Goal: Information Seeking & Learning: Learn about a topic

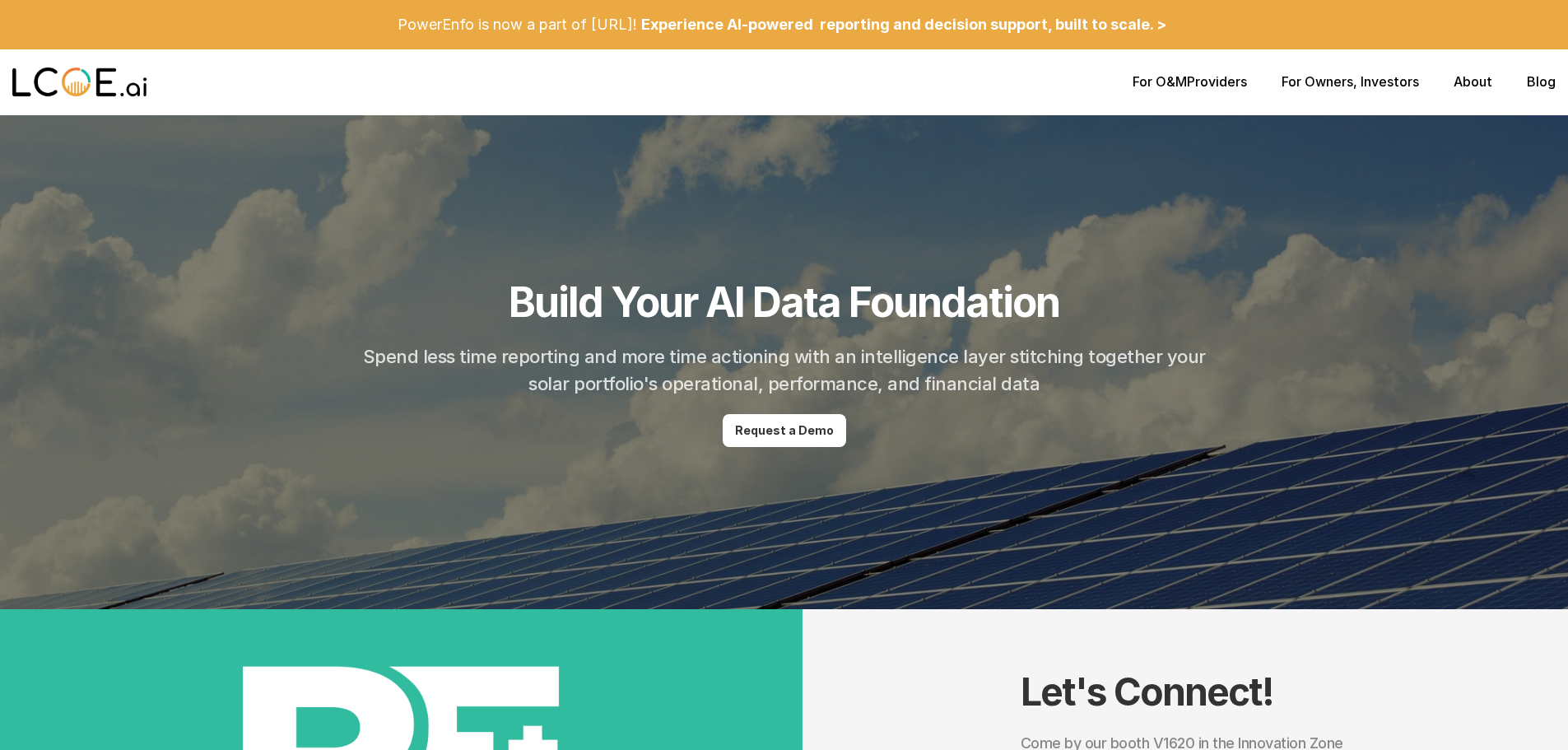
click at [1468, 82] on link "About" at bounding box center [1473, 81] width 39 height 17
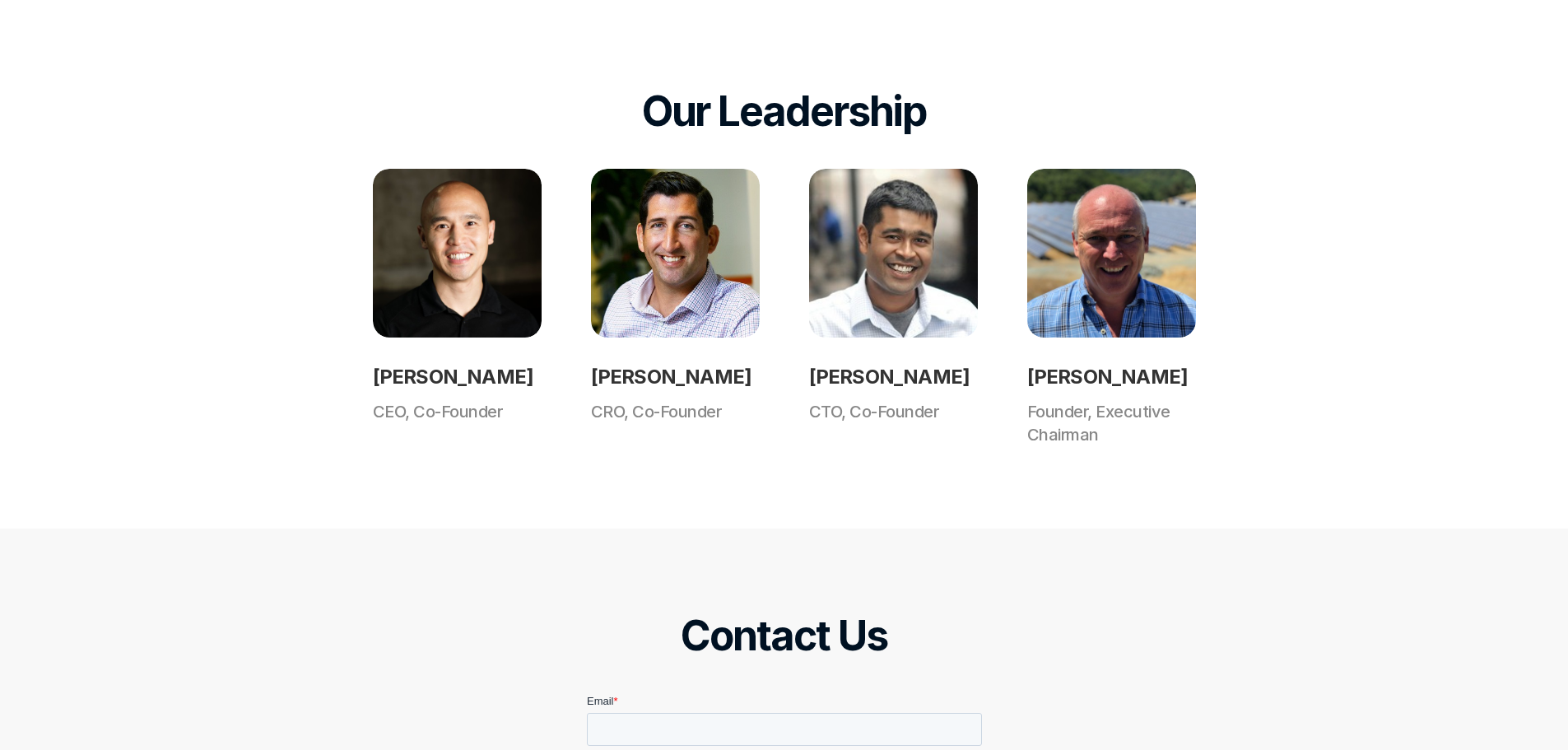
scroll to position [1281, 0]
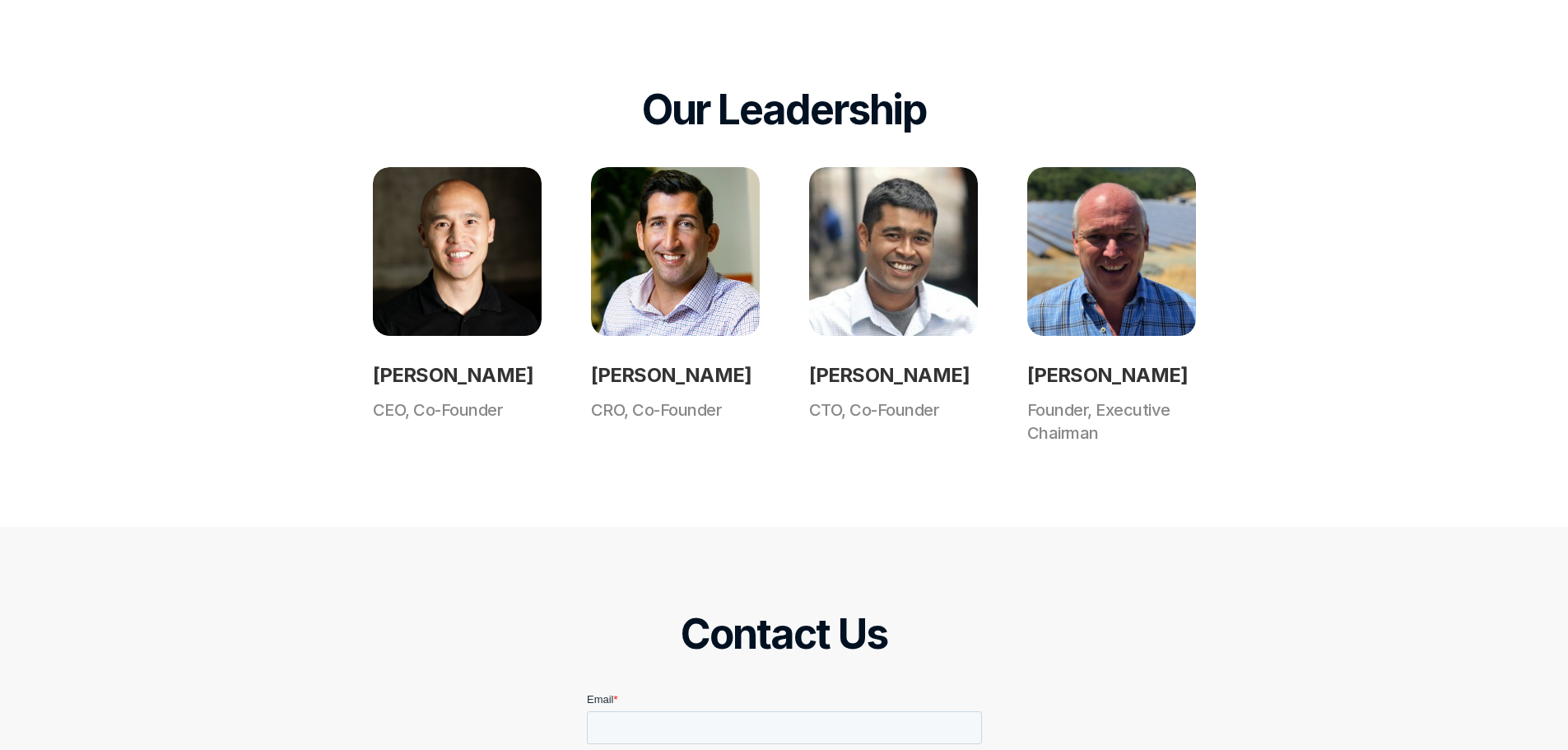
drag, startPoint x: 588, startPoint y: 373, endPoint x: 769, endPoint y: 382, distance: 181.2
click at [769, 382] on div "[PERSON_NAME] CEO, Co-Founder [PERSON_NAME] CRO, Co-Founder [PERSON_NAME] CTO, …" at bounding box center [784, 305] width 823 height 277
copy h2 "[PERSON_NAME]"
click at [782, 514] on div "Our Leadership [PERSON_NAME] CEO, Co-Founder [PERSON_NAME] CRO, Co-Founder [PER…" at bounding box center [784, 265] width 1568 height 524
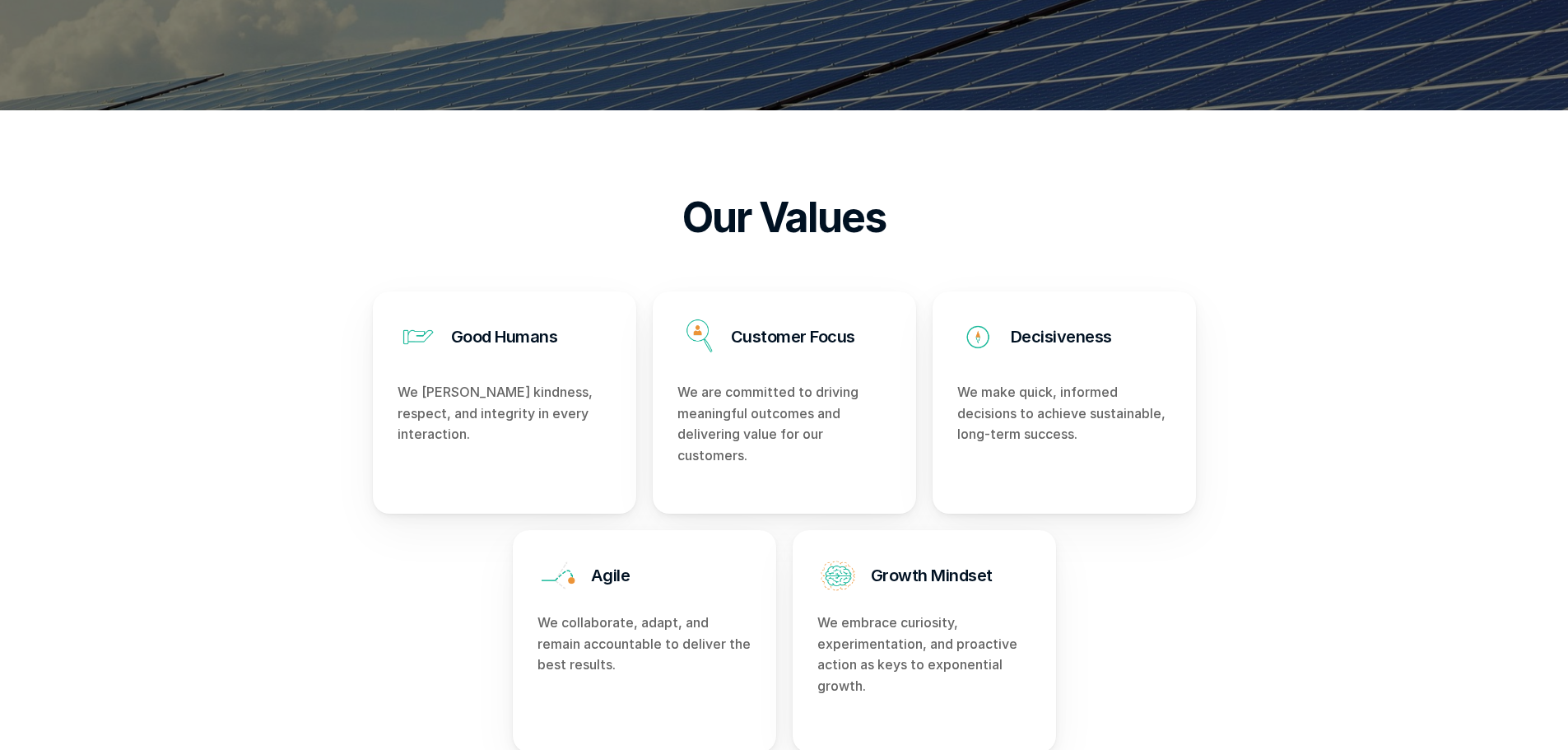
scroll to position [458, 0]
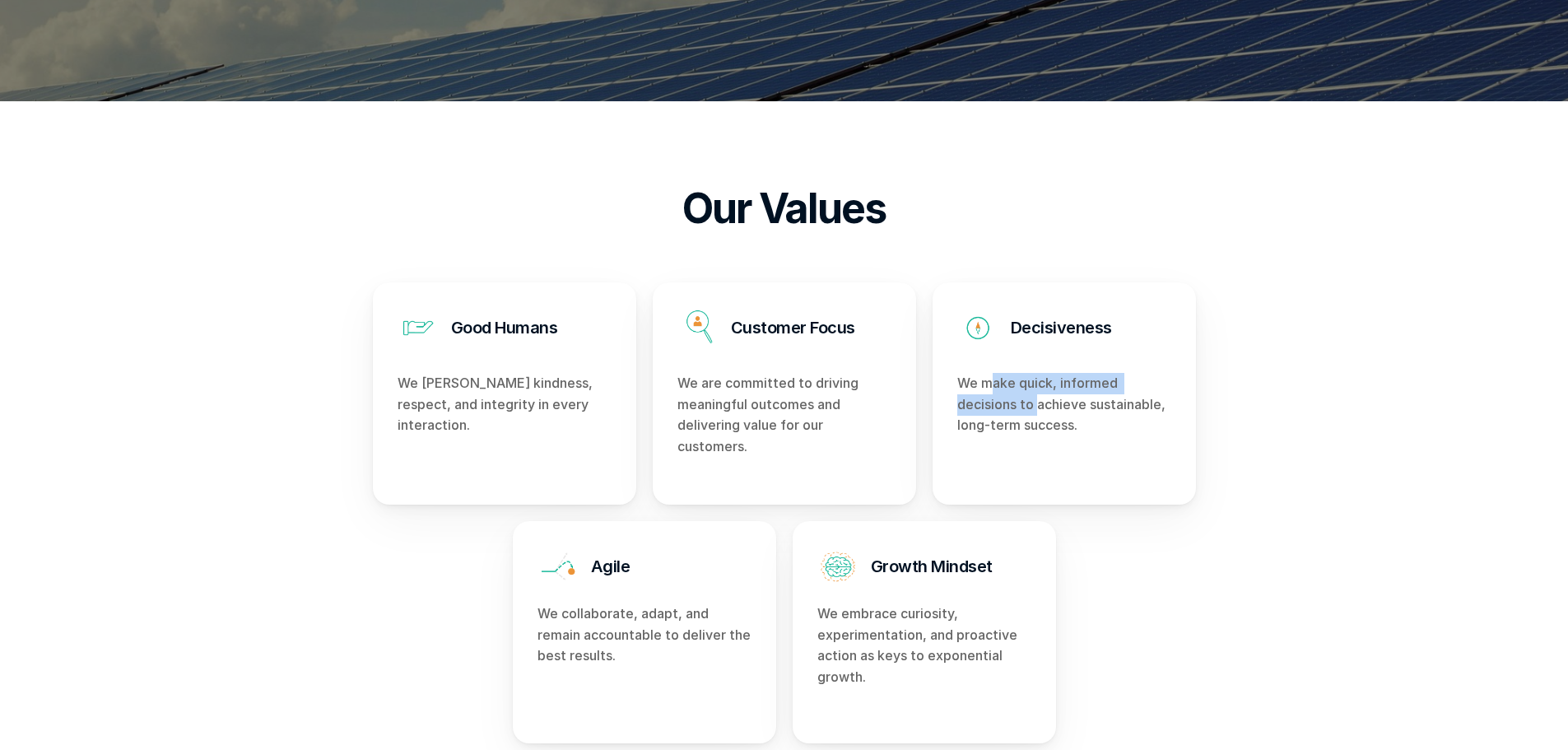
drag, startPoint x: 993, startPoint y: 382, endPoint x: 1119, endPoint y: 411, distance: 129.3
click at [1042, 411] on p "We make quick, informed decisions to achieve sustainable, long-term success." at bounding box center [1064, 404] width 214 height 63
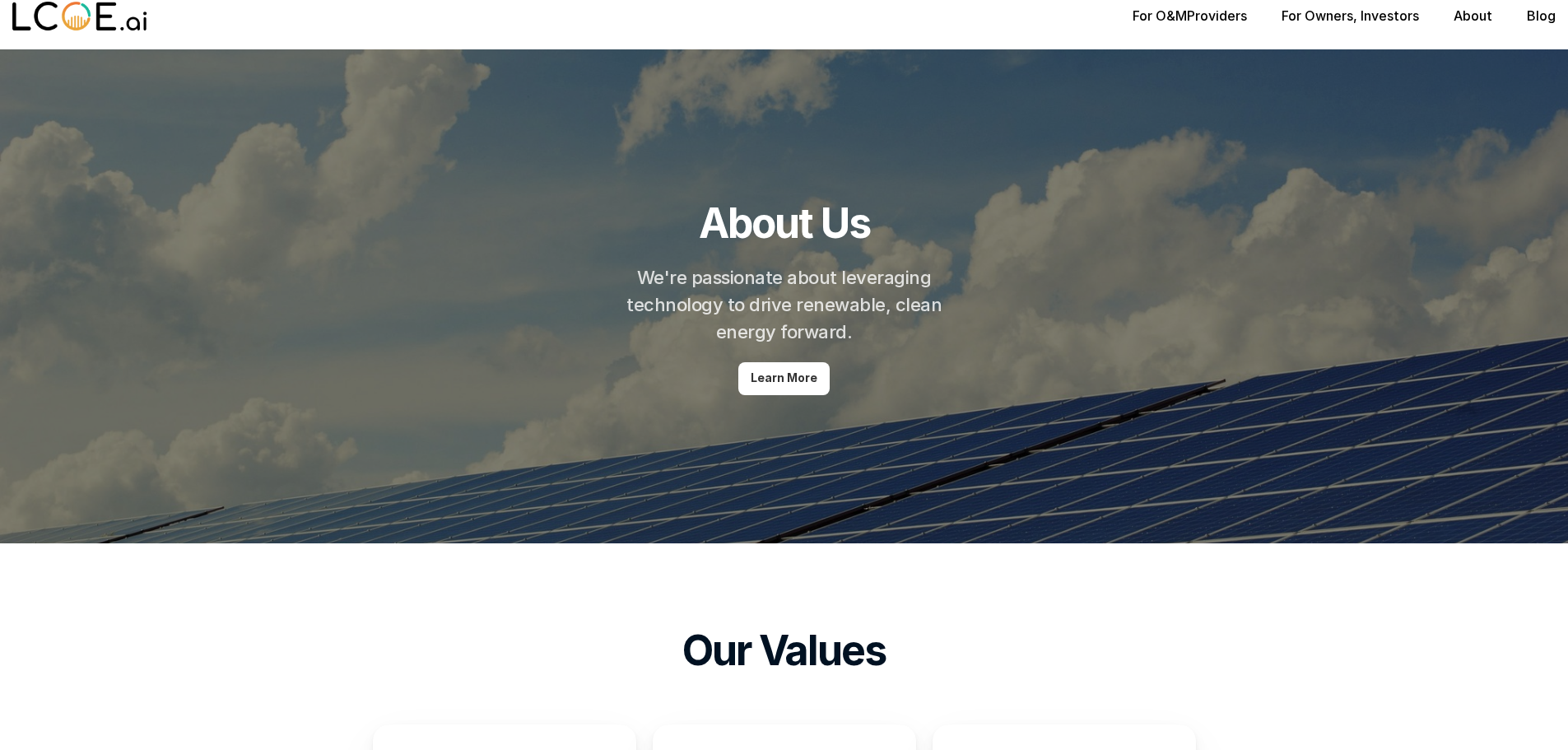
scroll to position [0, 0]
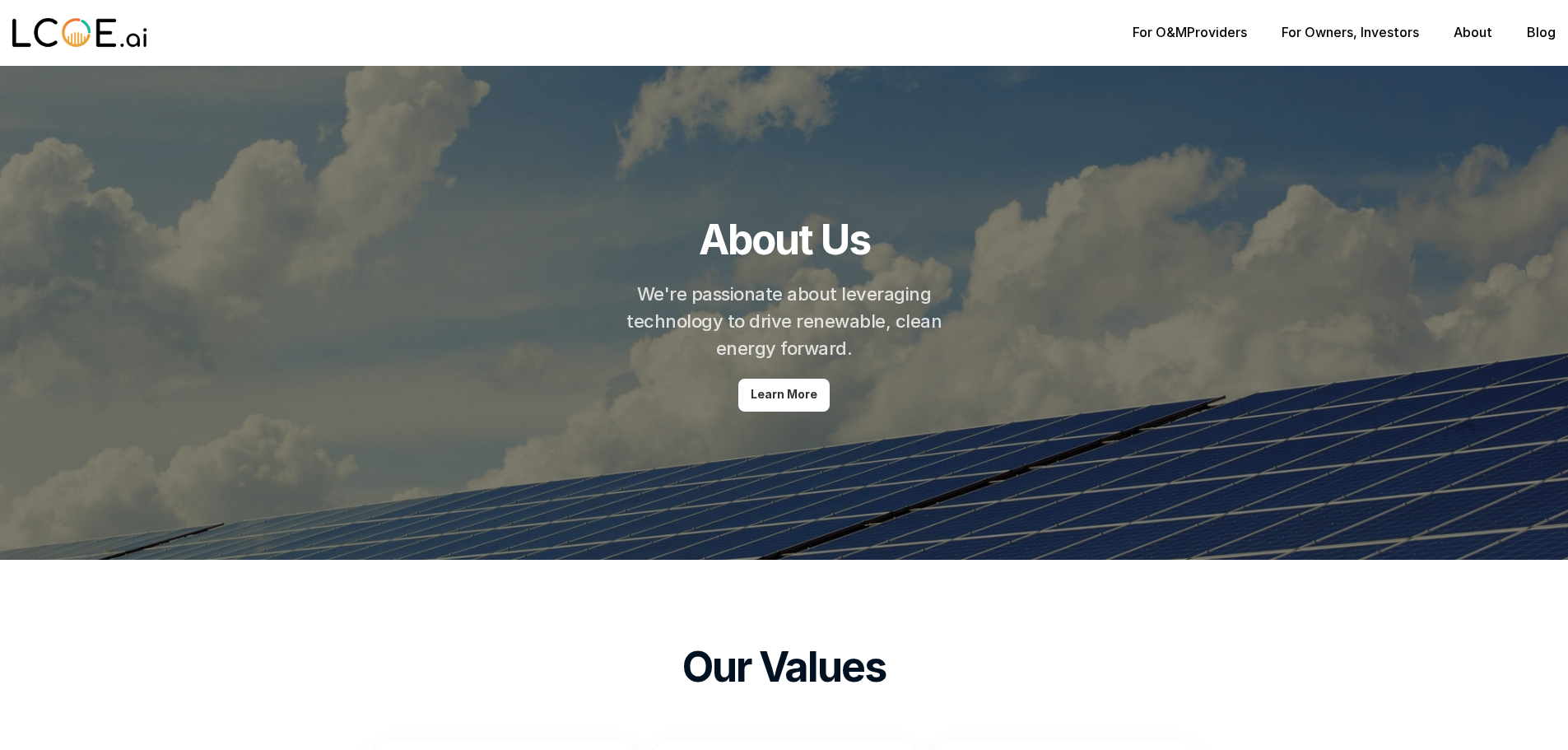
click at [1475, 36] on link "About" at bounding box center [1473, 32] width 39 height 17
click at [1470, 41] on div "For O&M Providers For Owners , Investors About Blog" at bounding box center [784, 33] width 1568 height 66
click at [1473, 37] on link "About" at bounding box center [1473, 32] width 39 height 17
click at [84, 40] on img at bounding box center [80, 33] width 135 height 33
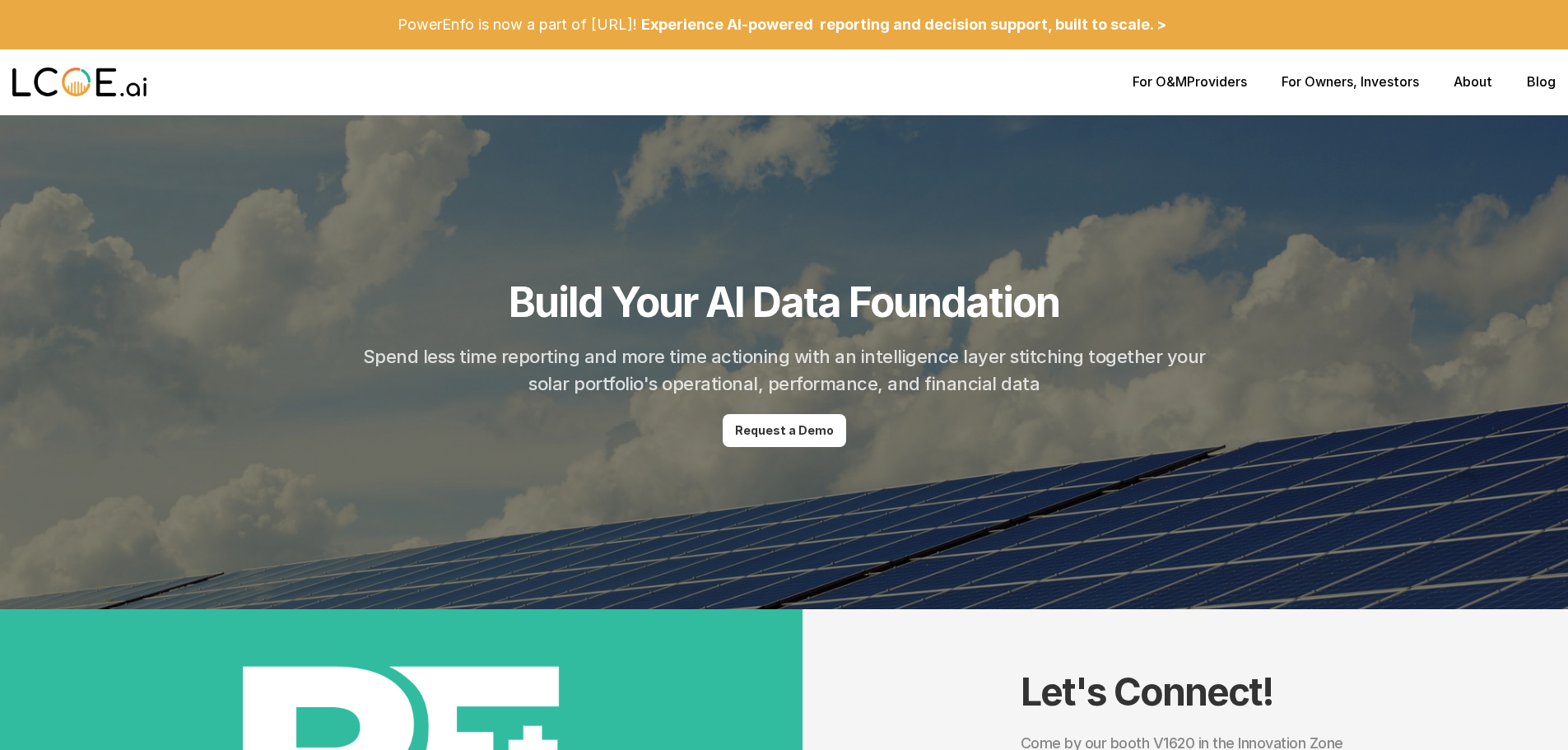
click at [1552, 81] on link "Blog" at bounding box center [1541, 81] width 29 height 17
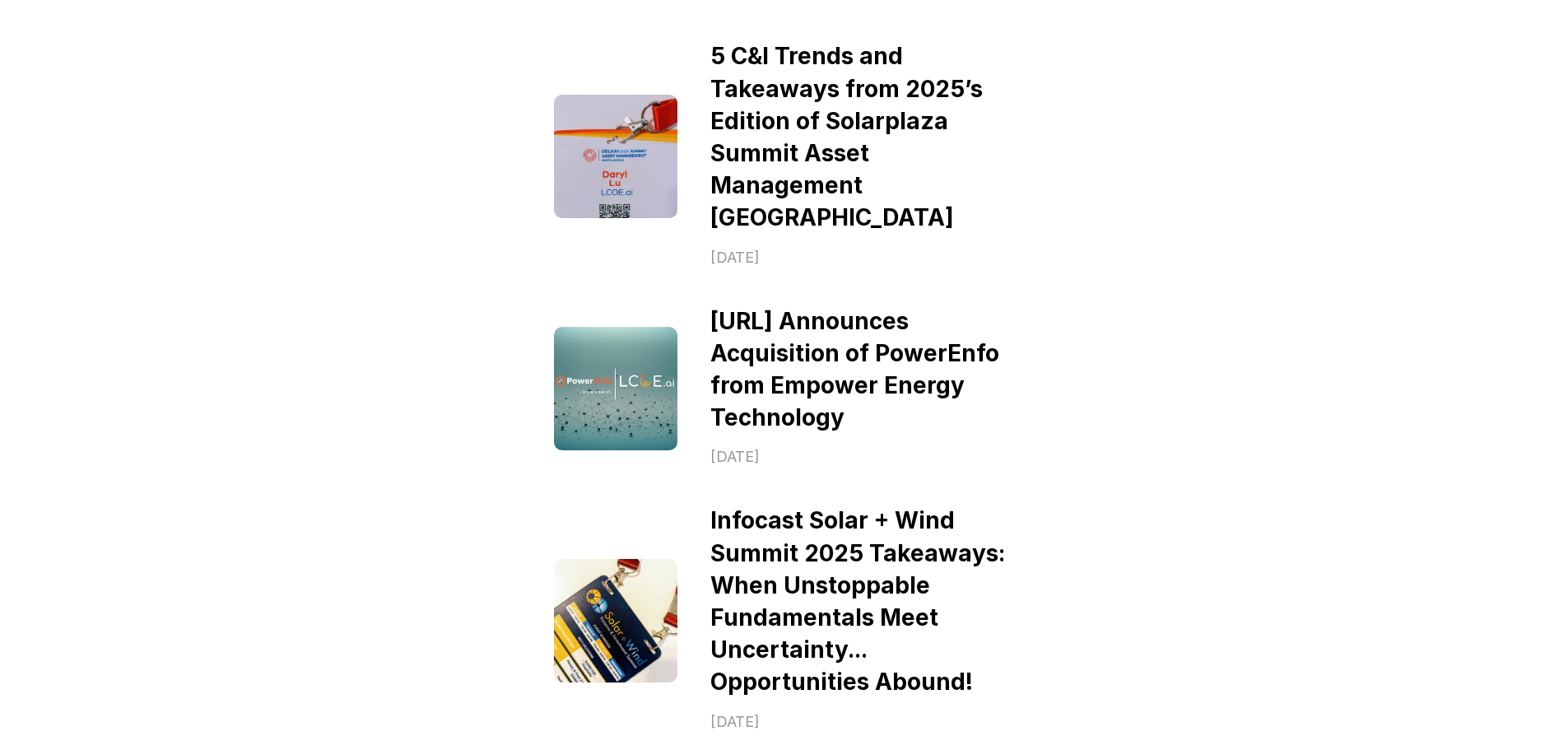
scroll to position [987, 0]
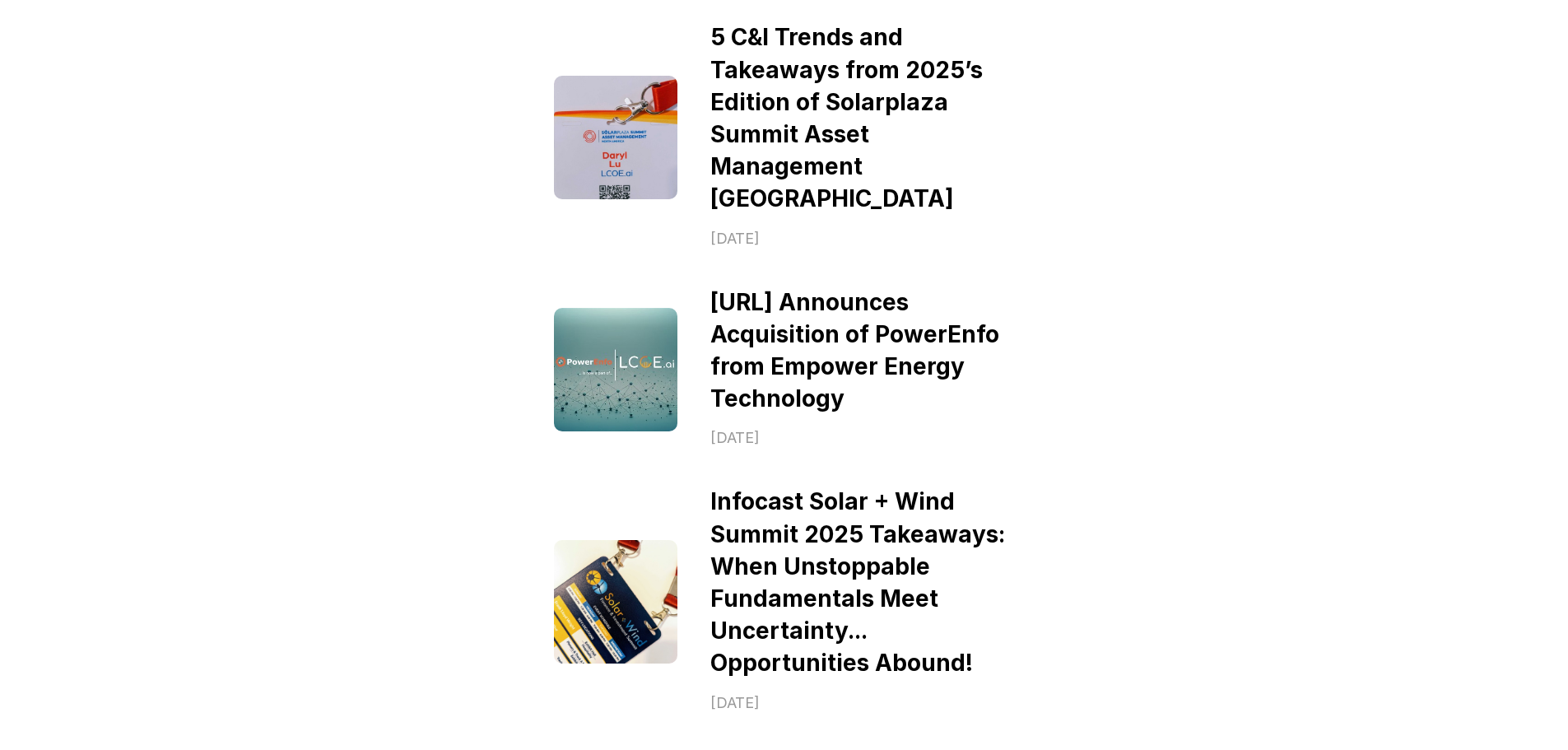
click at [813, 353] on link "[URL] Announces Acquisition of PowerEnfo from Empower Energy Technology" at bounding box center [857, 351] width 295 height 125
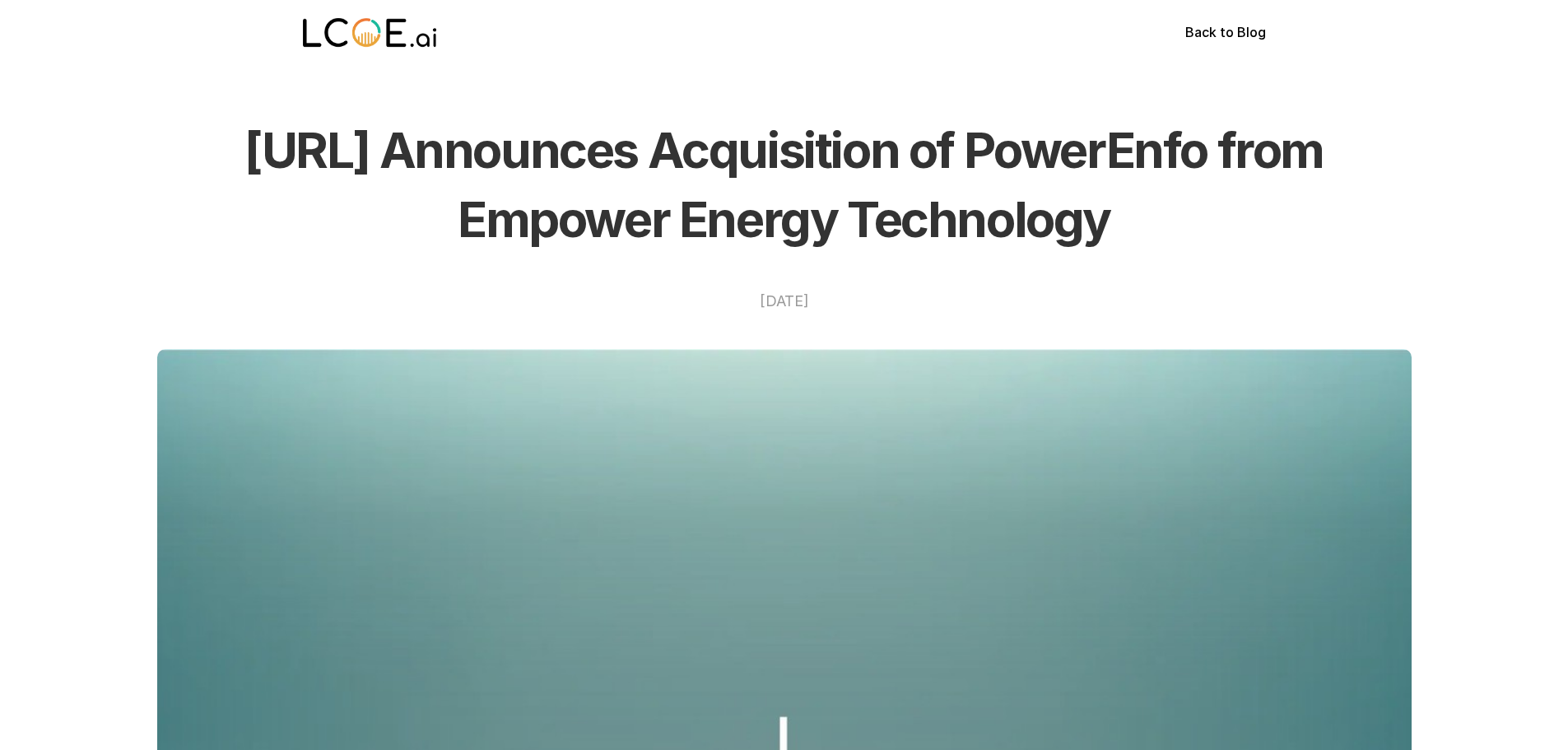
drag, startPoint x: 300, startPoint y: 31, endPoint x: 472, endPoint y: 37, distance: 172.1
click at [471, 37] on div "Back to Blog" at bounding box center [784, 33] width 988 height 66
drag, startPoint x: 457, startPoint y: 38, endPoint x: 295, endPoint y: 33, distance: 162.1
click at [295, 33] on div "Back to Blog" at bounding box center [784, 33] width 988 height 66
drag, startPoint x: 302, startPoint y: 27, endPoint x: 411, endPoint y: 33, distance: 109.2
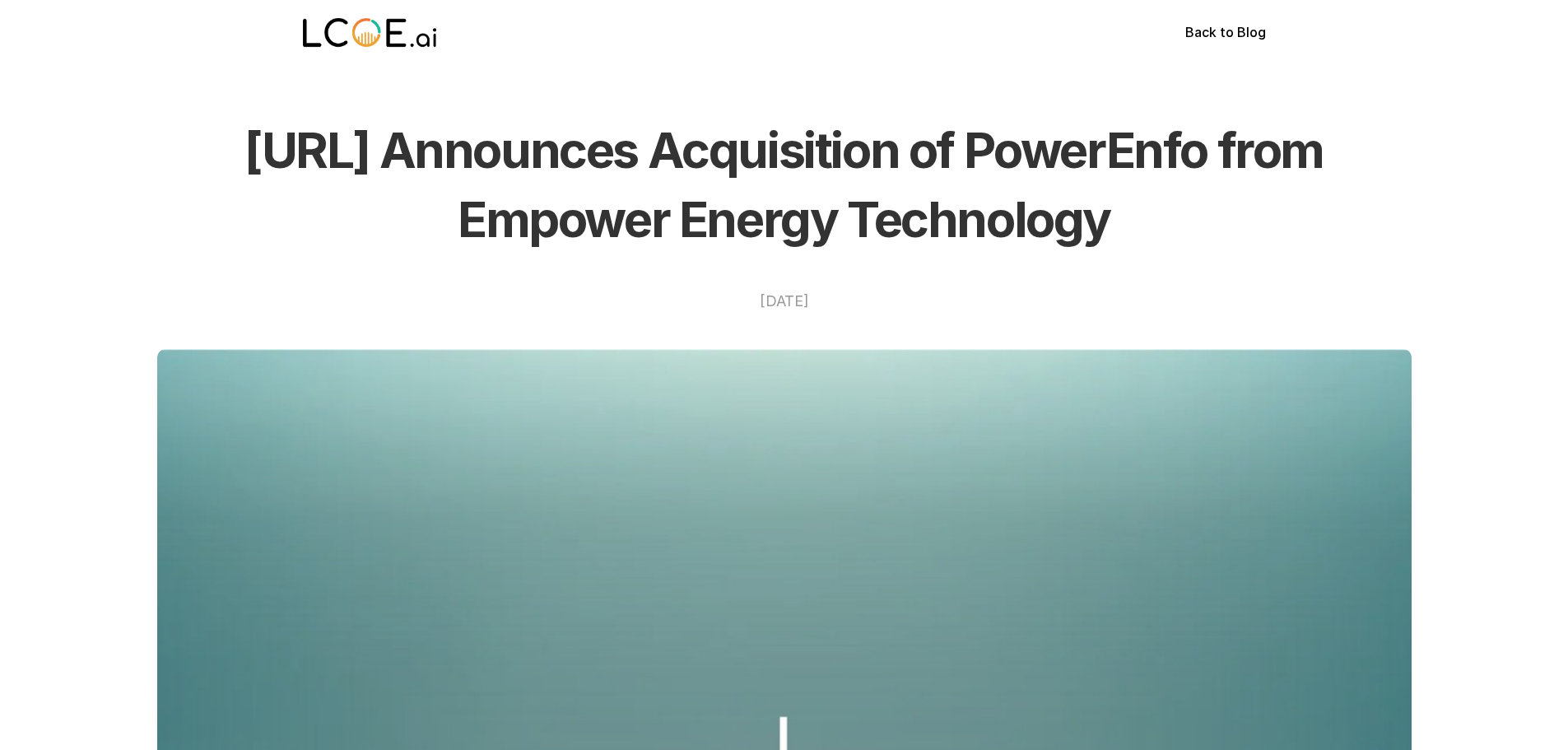
click at [411, 33] on div "Back to Blog" at bounding box center [784, 33] width 988 height 66
